Goal: Task Accomplishment & Management: Manage account settings

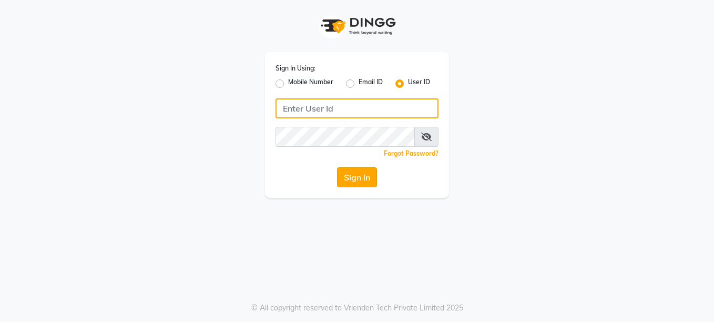
type input "soul"
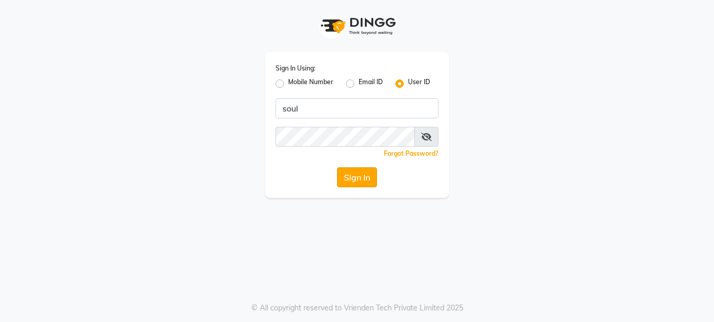
click at [357, 186] on button "Sign In" at bounding box center [357, 177] width 40 height 20
click at [425, 137] on icon at bounding box center [426, 136] width 11 height 8
click at [428, 136] on icon at bounding box center [426, 136] width 9 height 8
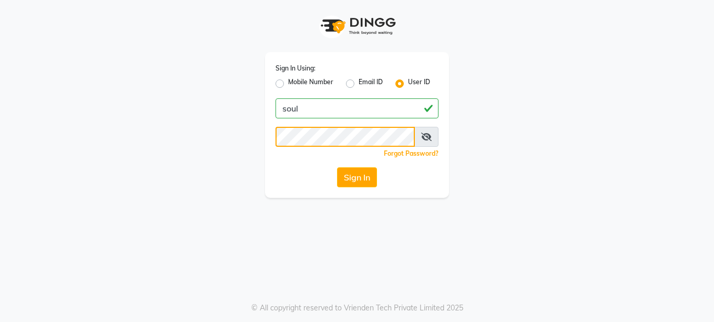
click at [337, 167] on button "Sign In" at bounding box center [357, 177] width 40 height 20
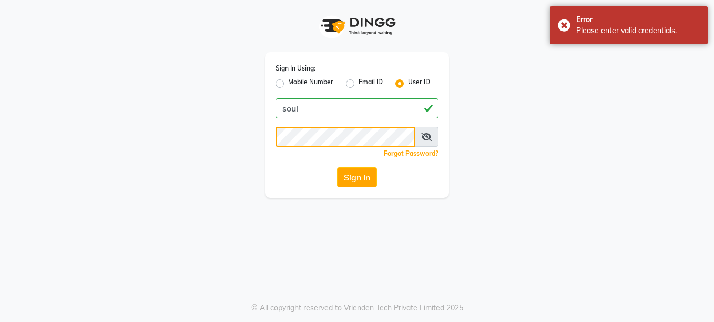
click at [337, 167] on button "Sign In" at bounding box center [357, 177] width 40 height 20
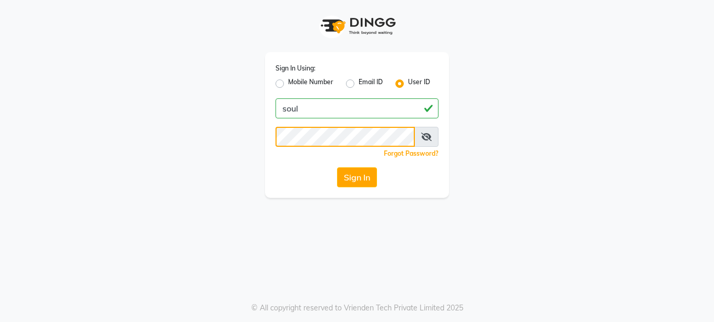
click at [337, 167] on button "Sign In" at bounding box center [357, 177] width 40 height 20
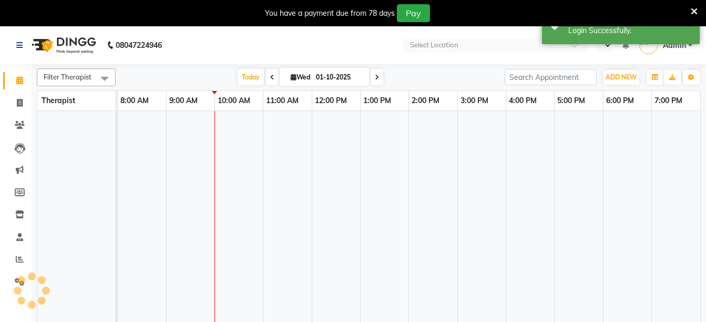
select select "en"
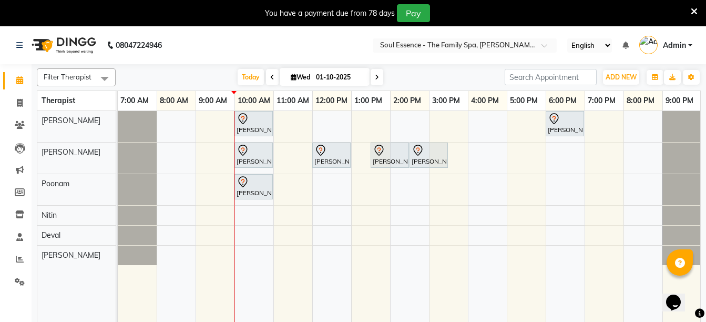
click at [375, 78] on icon at bounding box center [377, 77] width 4 height 6
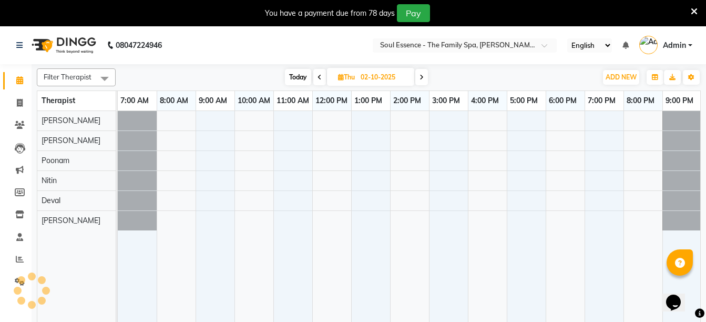
scroll to position [0, 1]
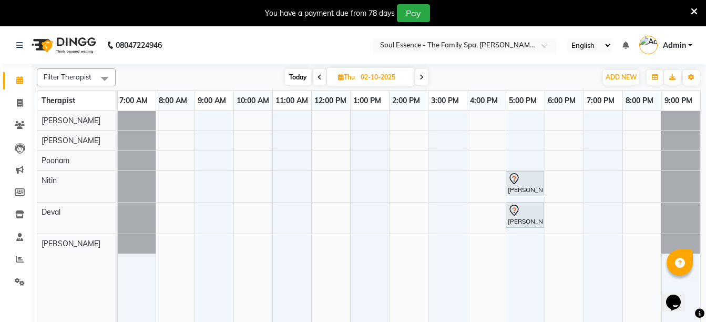
click at [317, 74] on icon at bounding box center [319, 77] width 4 height 6
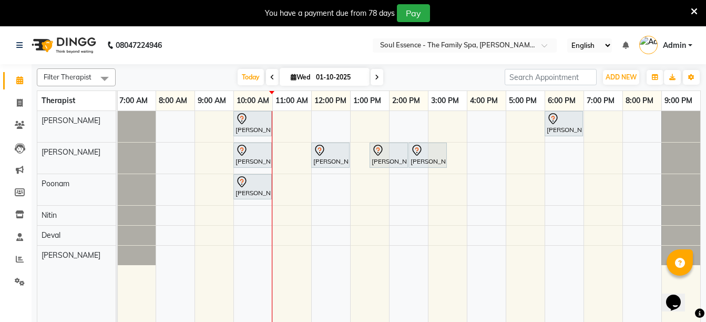
click at [270, 75] on icon at bounding box center [272, 77] width 4 height 6
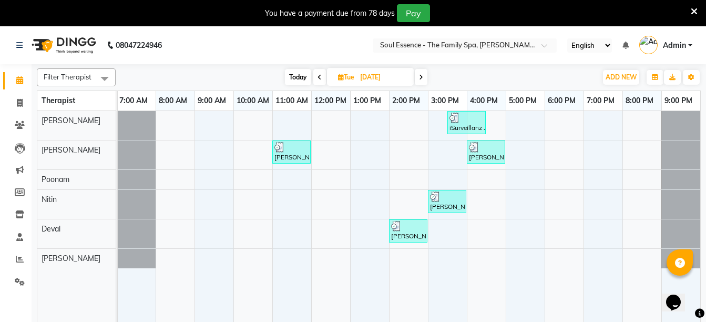
click at [423, 75] on icon at bounding box center [421, 77] width 4 height 6
type input "01-10-2025"
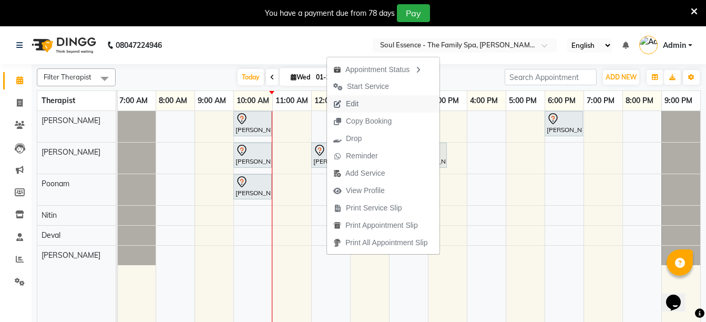
click at [346, 99] on span "Edit" at bounding box center [352, 103] width 13 height 11
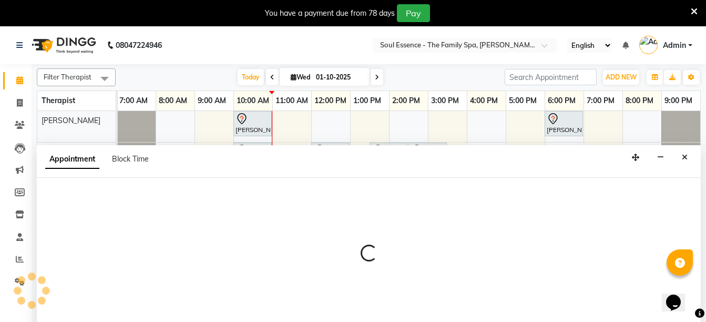
scroll to position [26, 0]
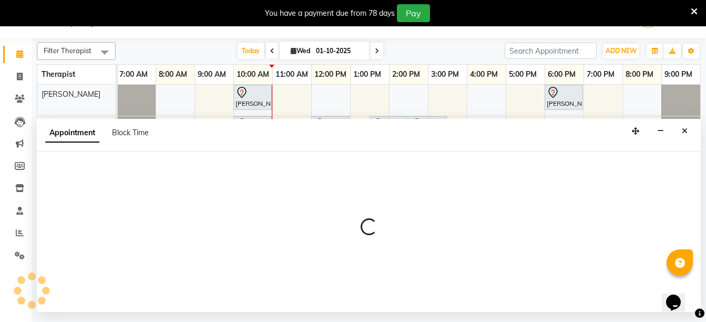
select select "tentative"
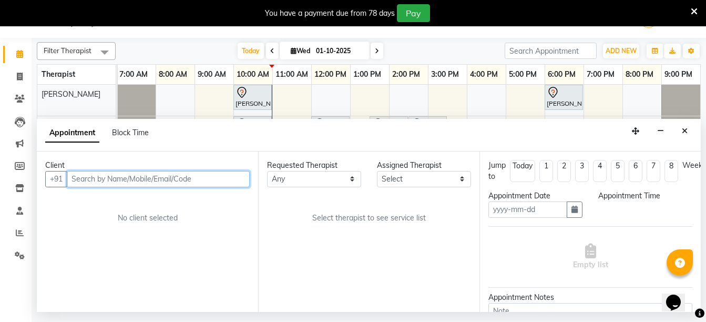
type input "01-10-2025"
select select "12594"
select select "720"
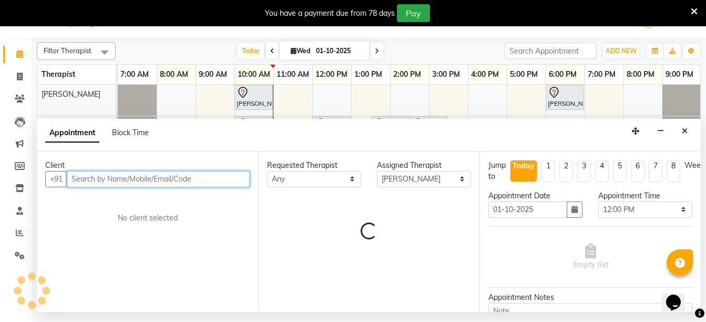
scroll to position [0, 1]
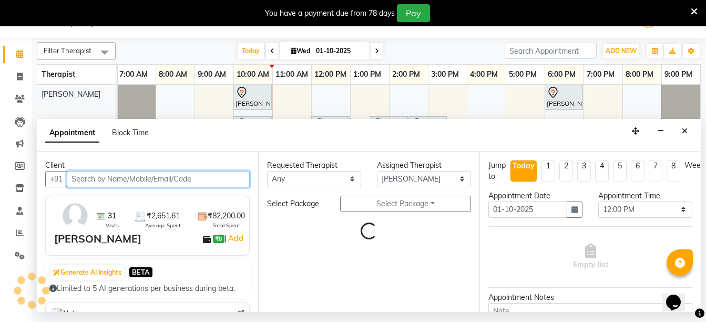
select select "1188"
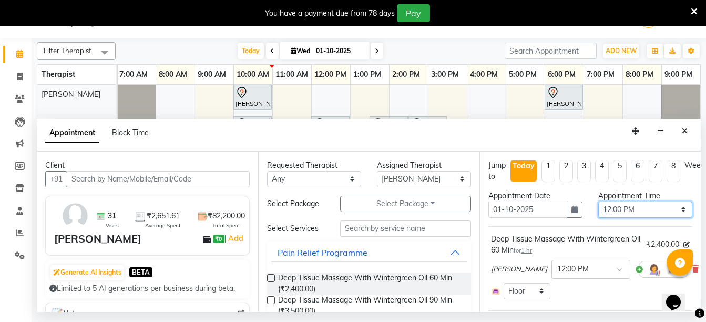
drag, startPoint x: 607, startPoint y: 208, endPoint x: 613, endPoint y: 210, distance: 7.1
click at [607, 208] on select "Select 08:00 AM 08:15 AM 08:30 AM 08:45 AM 09:00 AM 09:15 AM 09:30 AM 09:45 AM …" at bounding box center [645, 209] width 94 height 16
select select "870"
click at [598, 201] on select "Select 08:00 AM 08:15 AM 08:30 AM 08:45 AM 09:00 AM 09:15 AM 09:30 AM 09:45 AM …" at bounding box center [645, 209] width 94 height 16
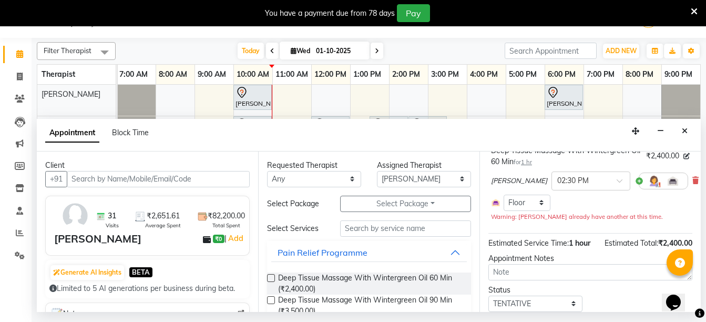
scroll to position [145, 0]
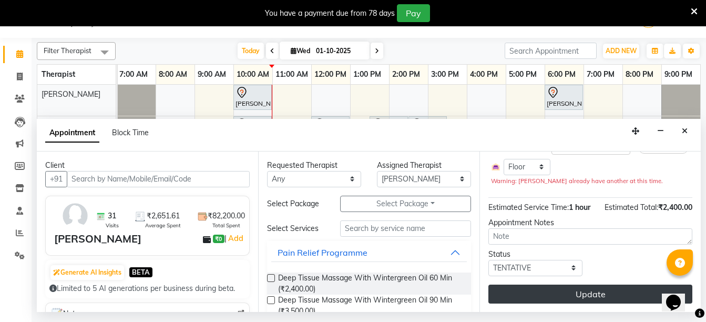
click at [577, 284] on button "Update" at bounding box center [590, 293] width 204 height 19
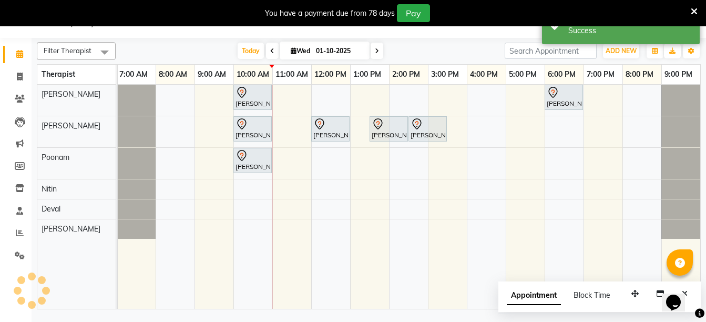
scroll to position [0, 0]
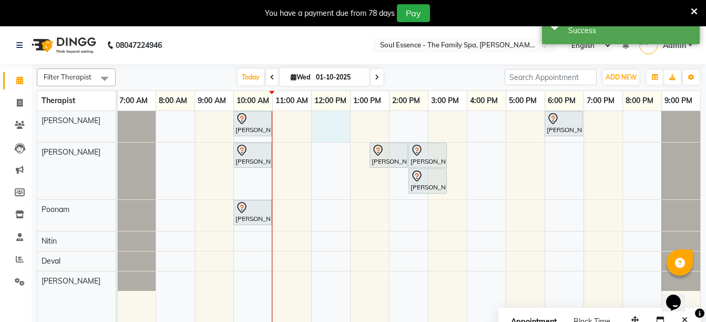
click at [327, 127] on div "Rhuta Ingle, TK01, 10:00 AM-11:00 AM, Deep Tissue Massage With Wintergreen Oil …" at bounding box center [408, 223] width 583 height 224
select select "64215"
select select "720"
select select "tentative"
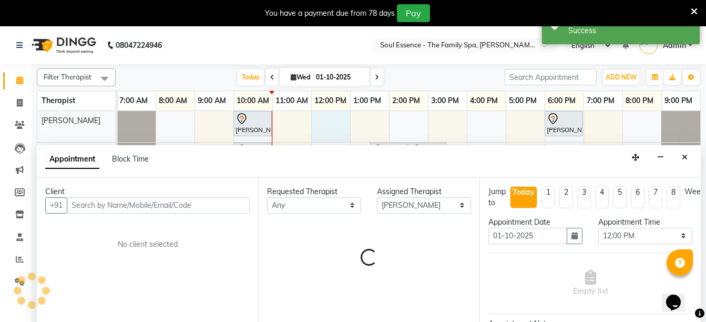
scroll to position [26, 0]
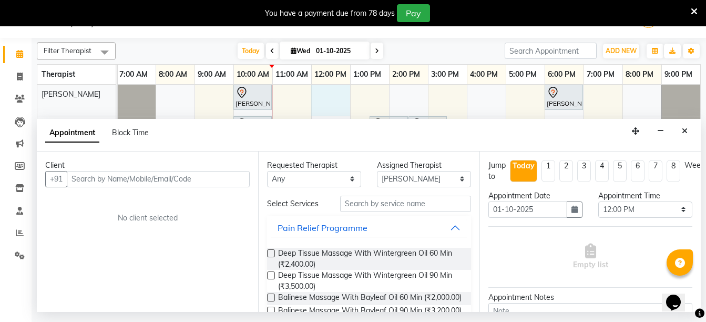
type input "d"
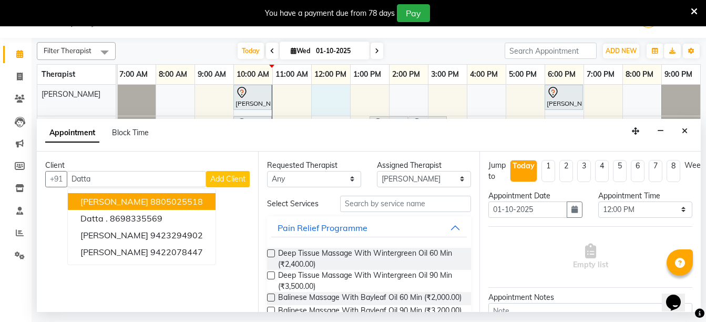
click at [117, 202] on span "Dattatray Kulkarni" at bounding box center [114, 201] width 68 height 11
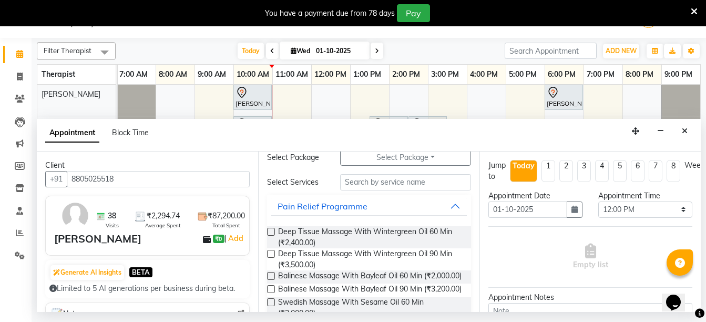
scroll to position [158, 0]
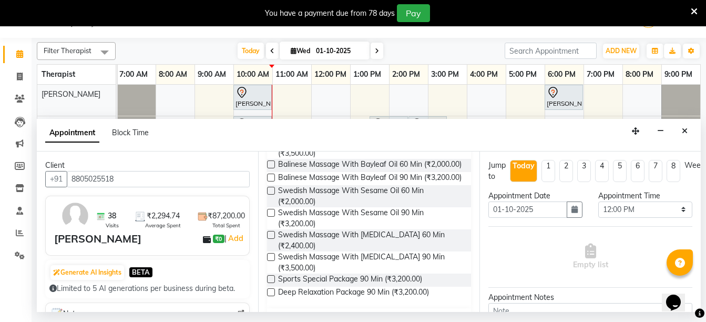
type input "8805025518"
click at [272, 194] on label at bounding box center [271, 191] width 8 height 8
click at [272, 195] on input "checkbox" at bounding box center [270, 191] width 7 height 7
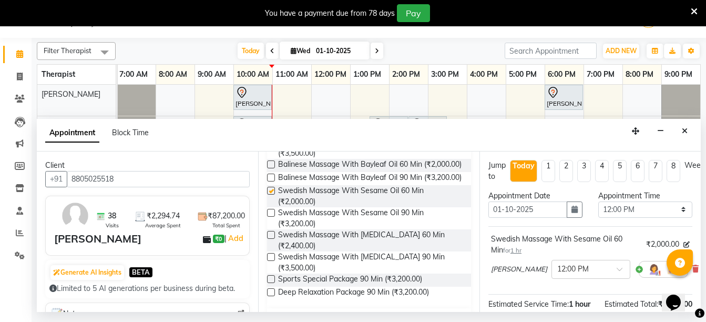
checkbox input "false"
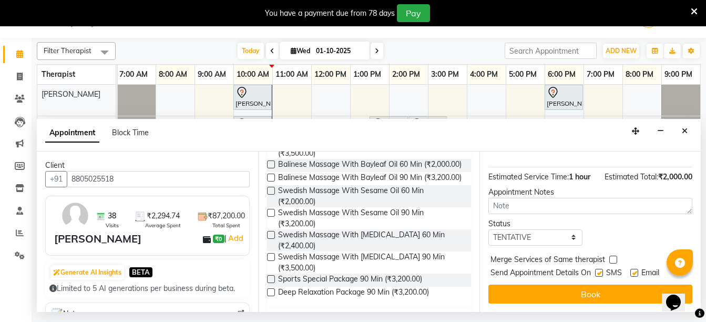
scroll to position [146, 0]
click at [597, 269] on label at bounding box center [599, 273] width 8 height 8
click at [597, 270] on input "checkbox" at bounding box center [598, 273] width 7 height 7
checkbox input "false"
click at [633, 269] on label at bounding box center [634, 273] width 8 height 8
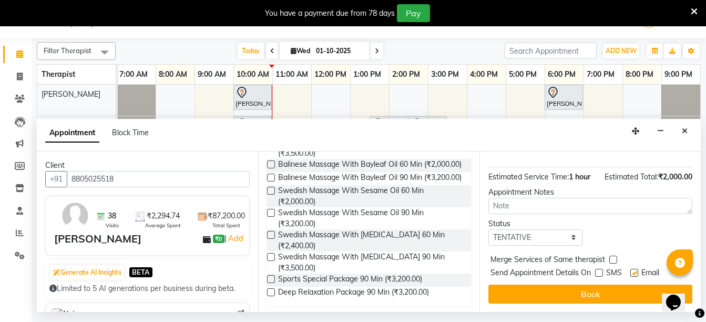
click at [633, 270] on input "checkbox" at bounding box center [633, 273] width 7 height 7
checkbox input "false"
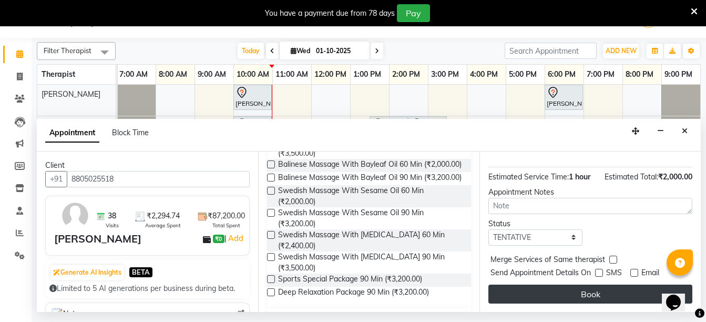
click at [585, 290] on button "Book" at bounding box center [590, 293] width 204 height 19
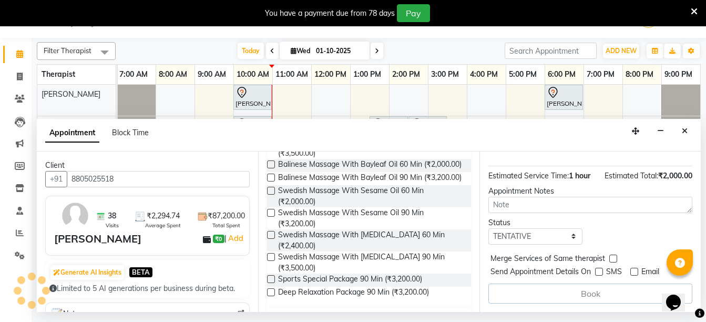
scroll to position [0, 0]
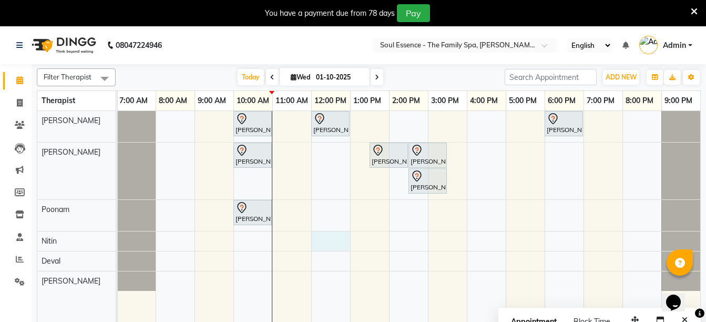
click at [337, 241] on div "Rhuta Ingle, TK01, 10:00 AM-11:00 AM, Deep Tissue Massage With Wintergreen Oil …" at bounding box center [408, 223] width 583 height 224
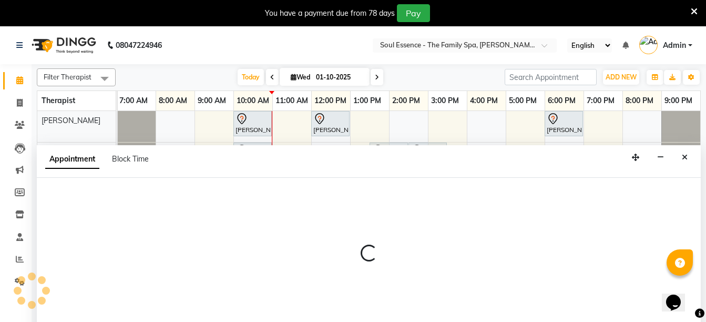
scroll to position [26, 0]
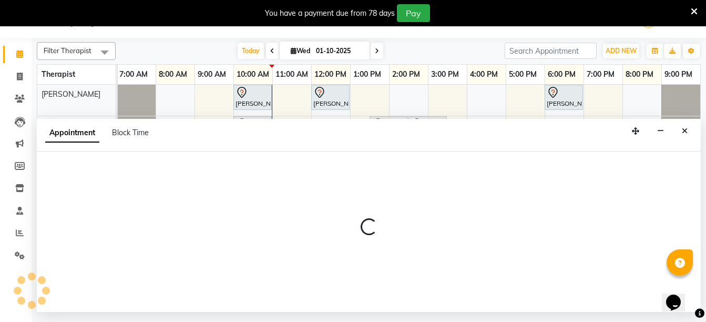
select select "70213"
select select "720"
select select "tentative"
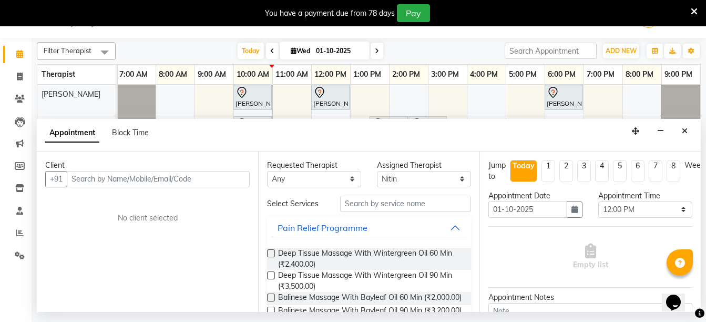
click at [177, 171] on input "text" at bounding box center [158, 179] width 183 height 16
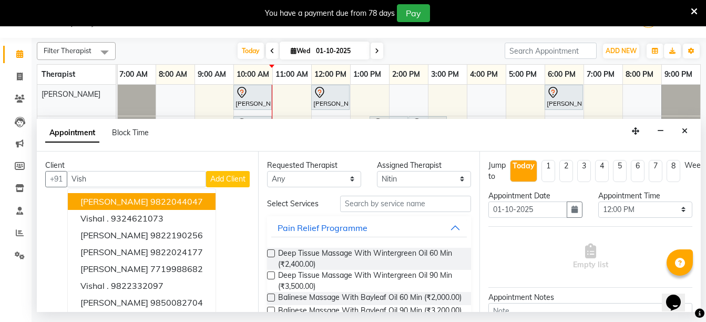
click at [145, 202] on span "[PERSON_NAME]" at bounding box center [114, 201] width 68 height 11
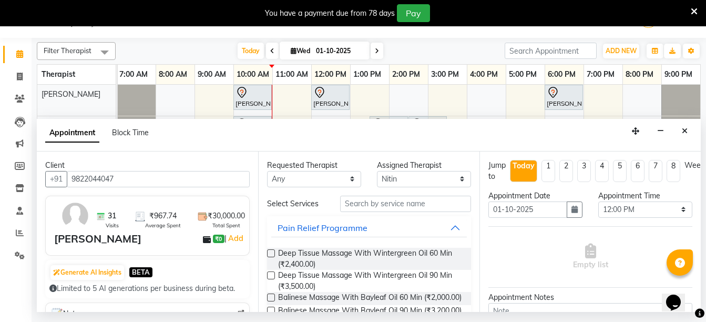
type input "9822044047"
click at [612, 208] on select "Select 08:00 AM 08:15 AM 08:30 AM 08:45 AM 09:00 AM 09:15 AM 09:30 AM 09:45 AM …" at bounding box center [645, 209] width 94 height 16
select select "750"
click at [598, 201] on select "Select 08:00 AM 08:15 AM 08:30 AM 08:45 AM 09:00 AM 09:15 AM 09:30 AM 09:45 AM …" at bounding box center [645, 209] width 94 height 16
click at [268, 256] on label at bounding box center [271, 253] width 8 height 8
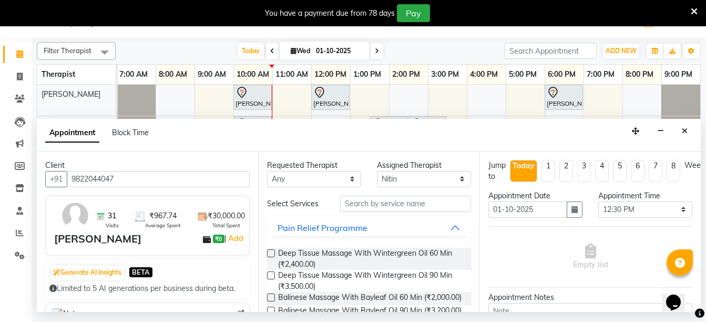
click at [268, 256] on input "checkbox" at bounding box center [270, 254] width 7 height 7
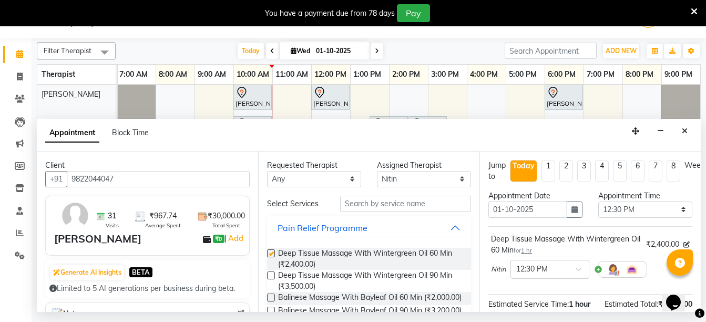
checkbox input "false"
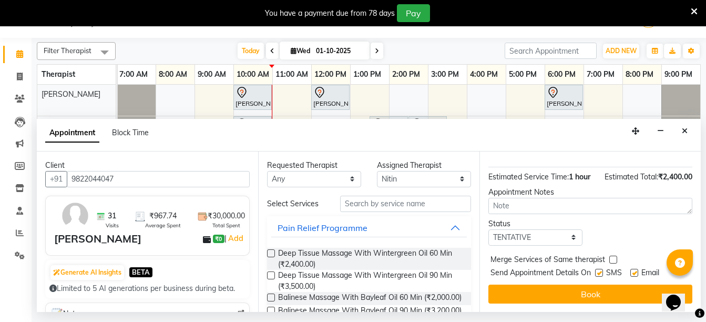
click at [601, 269] on label at bounding box center [599, 273] width 8 height 8
click at [601, 270] on input "checkbox" at bounding box center [598, 273] width 7 height 7
checkbox input "false"
click at [635, 269] on label at bounding box center [634, 273] width 8 height 8
click at [635, 270] on input "checkbox" at bounding box center [633, 273] width 7 height 7
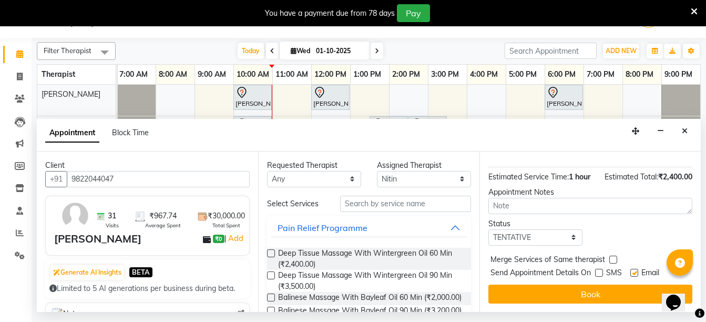
checkbox input "false"
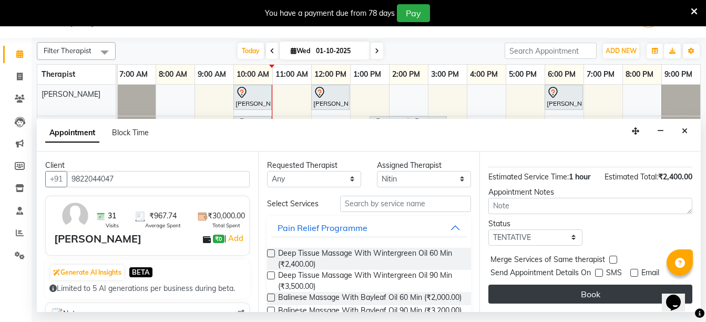
click at [597, 284] on button "Book" at bounding box center [590, 293] width 204 height 19
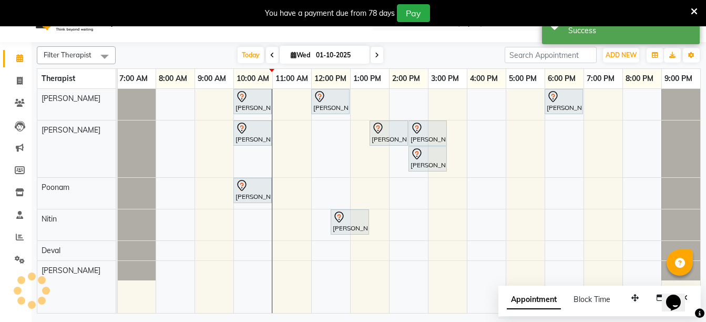
scroll to position [0, 0]
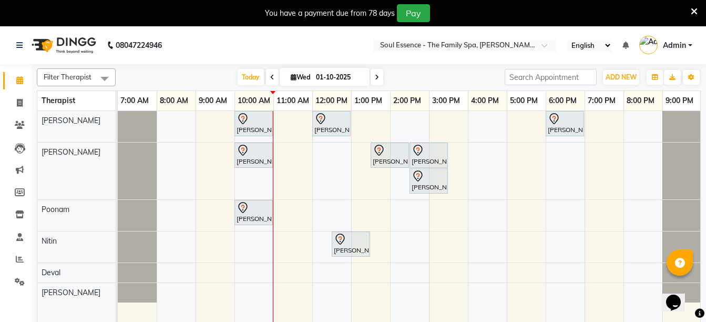
click at [377, 77] on icon at bounding box center [377, 77] width 4 height 6
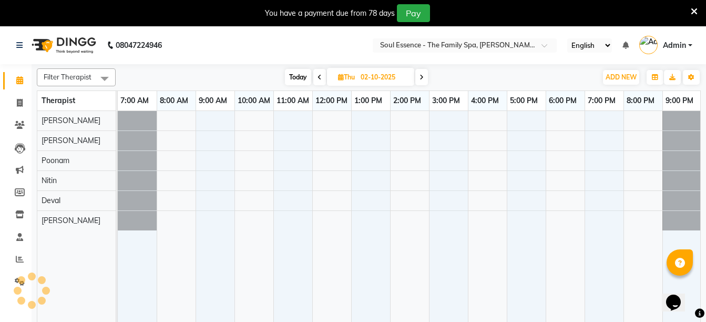
scroll to position [0, 1]
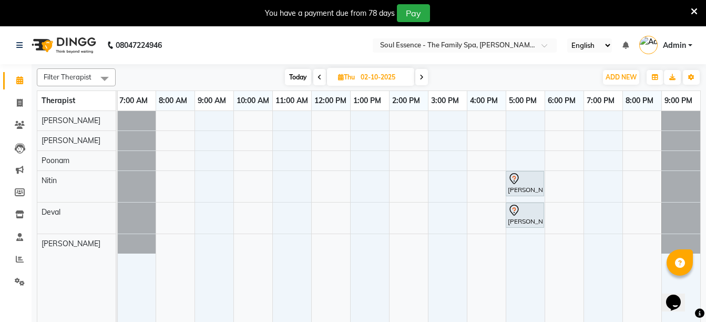
click at [320, 79] on icon at bounding box center [319, 77] width 4 height 6
type input "01-10-2025"
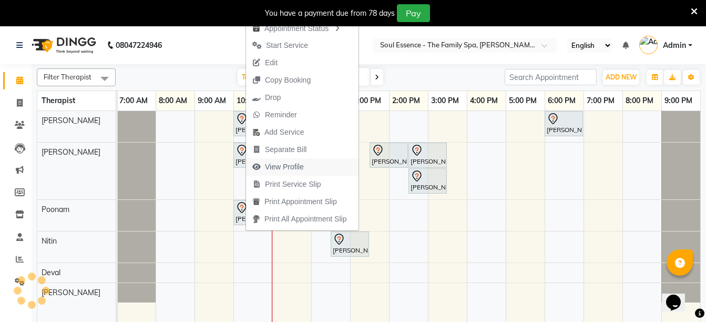
click at [285, 168] on span "View Profile" at bounding box center [284, 166] width 39 height 11
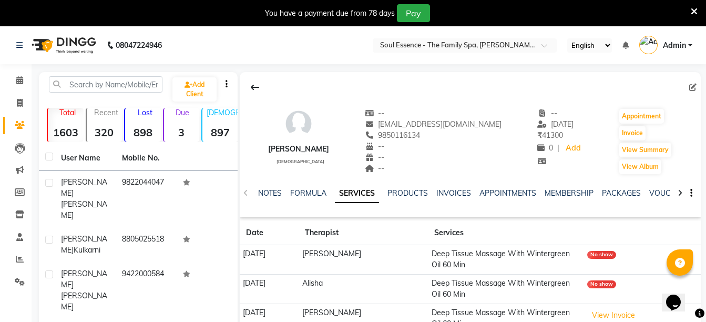
click at [700, 6] on div "You have a payment due from 78 days Pay" at bounding box center [353, 13] width 706 height 26
click at [693, 9] on icon at bounding box center [694, 11] width 7 height 9
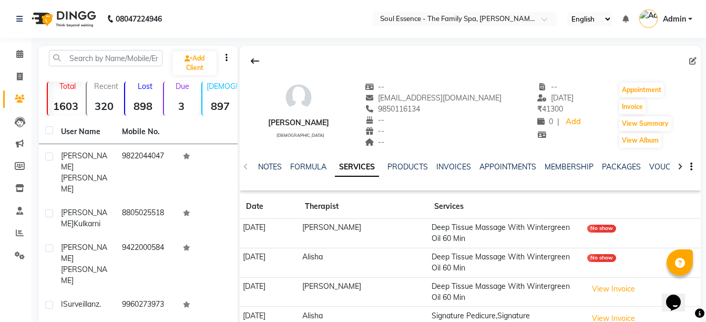
click at [621, 160] on div "NOTES FORMULA SERVICES PRODUCTS INVOICES APPOINTMENTS MEMBERSHIP PACKAGES VOUCH…" at bounding box center [470, 167] width 461 height 36
click at [617, 165] on link "PACKAGES" at bounding box center [621, 166] width 39 height 9
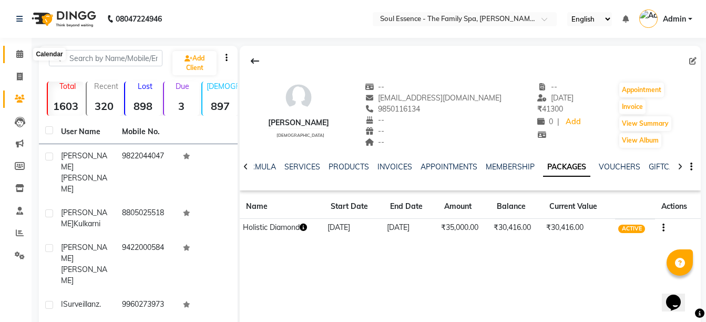
drag, startPoint x: 20, startPoint y: 54, endPoint x: 45, endPoint y: 3, distance: 56.2
click at [19, 54] on icon at bounding box center [19, 54] width 7 height 8
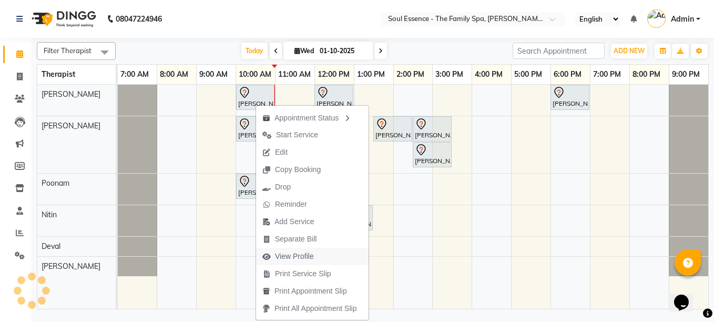
click at [281, 255] on span "View Profile" at bounding box center [294, 256] width 39 height 11
